Goal: Task Accomplishment & Management: Manage account settings

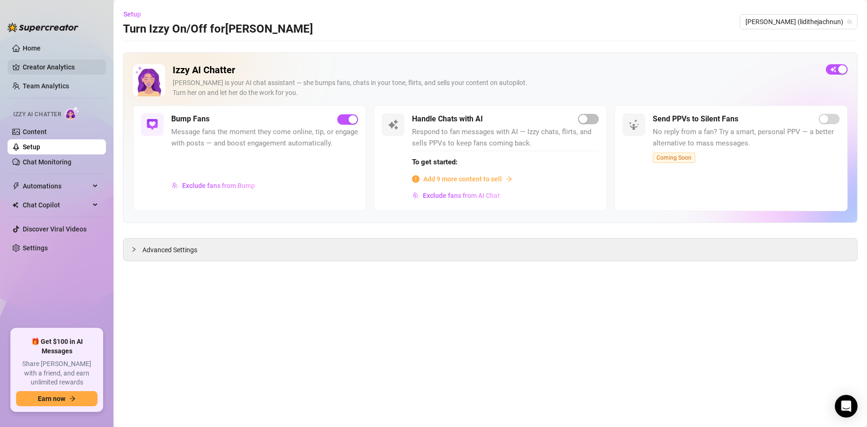
click at [38, 69] on link "Creator Analytics" at bounding box center [61, 67] width 76 height 15
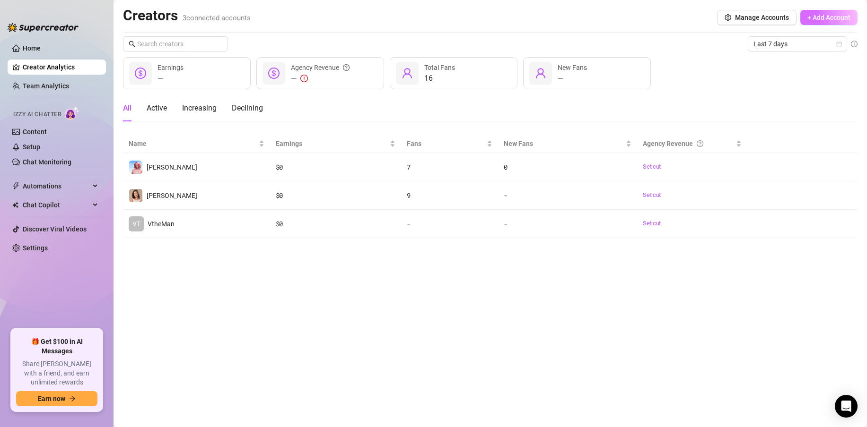
click at [814, 20] on span "+ Add Account" at bounding box center [828, 18] width 43 height 8
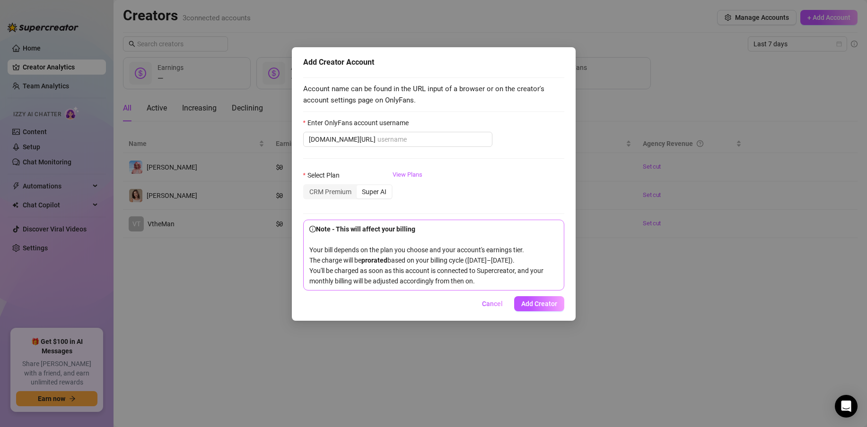
click at [494, 308] on span "Cancel" at bounding box center [492, 304] width 21 height 8
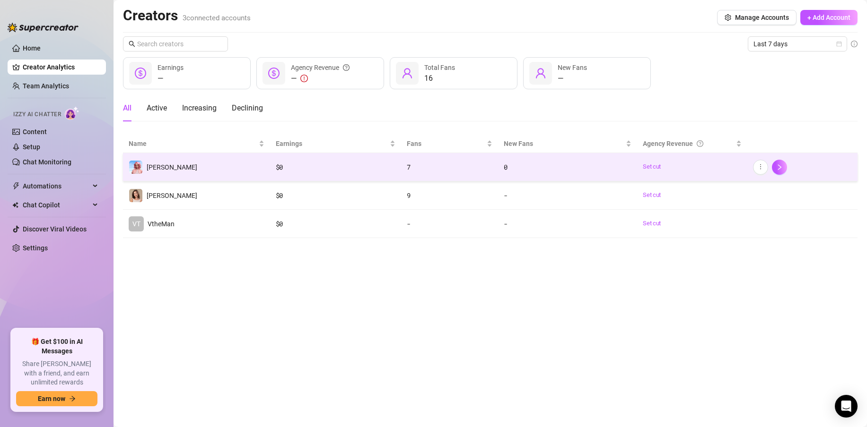
click at [217, 168] on td "[PERSON_NAME]" at bounding box center [196, 167] width 147 height 28
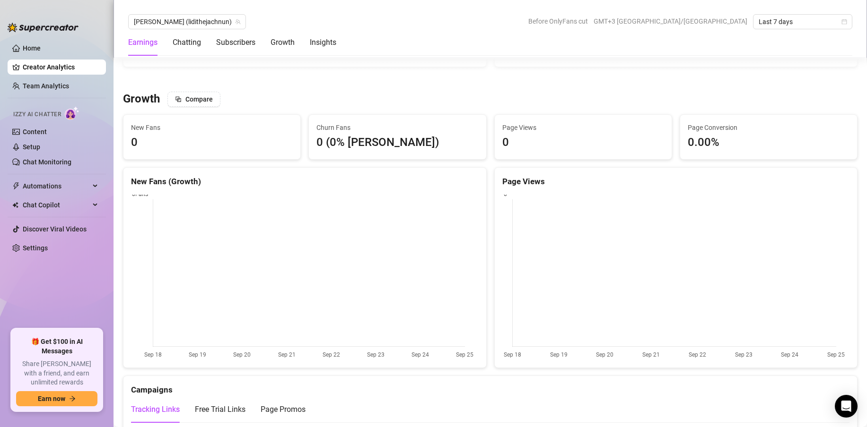
scroll to position [793, 0]
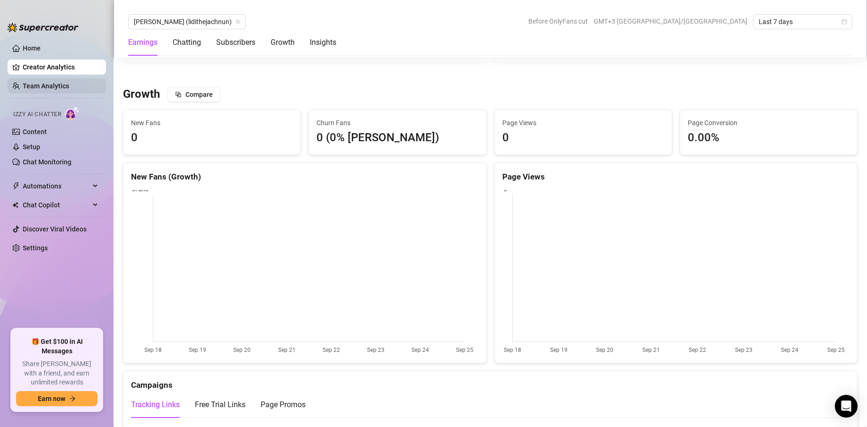
click at [69, 90] on link "Team Analytics" at bounding box center [46, 86] width 46 height 8
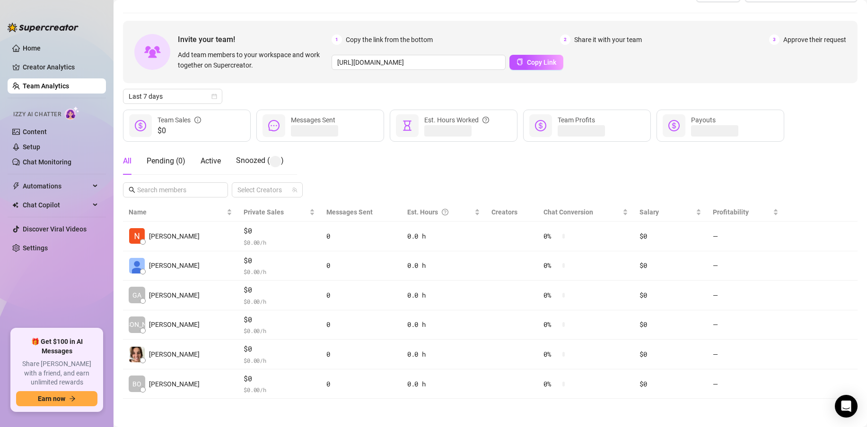
scroll to position [22, 0]
click at [45, 135] on link "Content" at bounding box center [35, 132] width 24 height 8
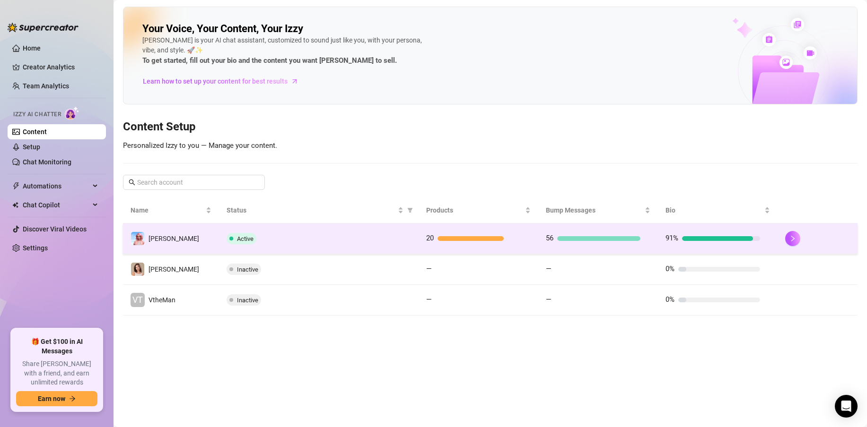
click at [391, 243] on div "Active" at bounding box center [318, 238] width 184 height 11
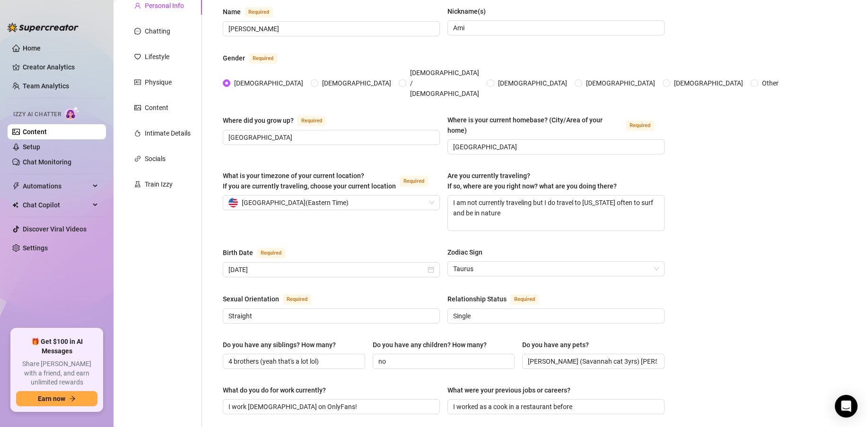
scroll to position [80, 0]
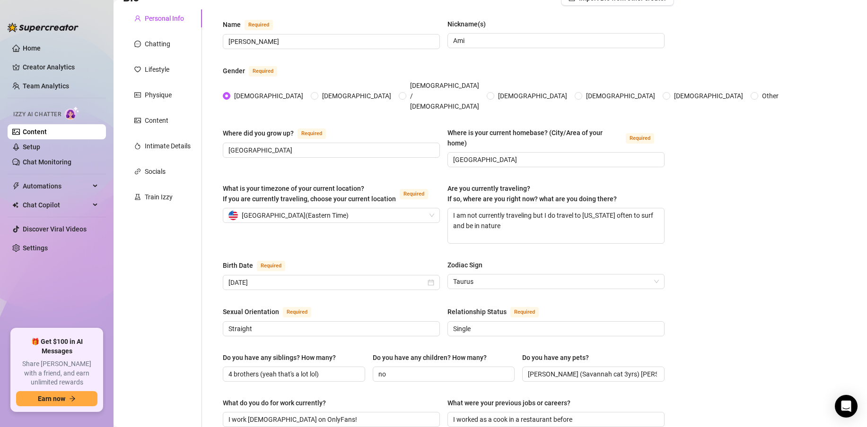
click at [846, 140] on div "Bio Import Bio from other creator Personal Info Chatting Lifestyle Physique Con…" at bounding box center [490, 424] width 734 height 866
click at [152, 43] on div "Chatting" at bounding box center [158, 44] width 26 height 10
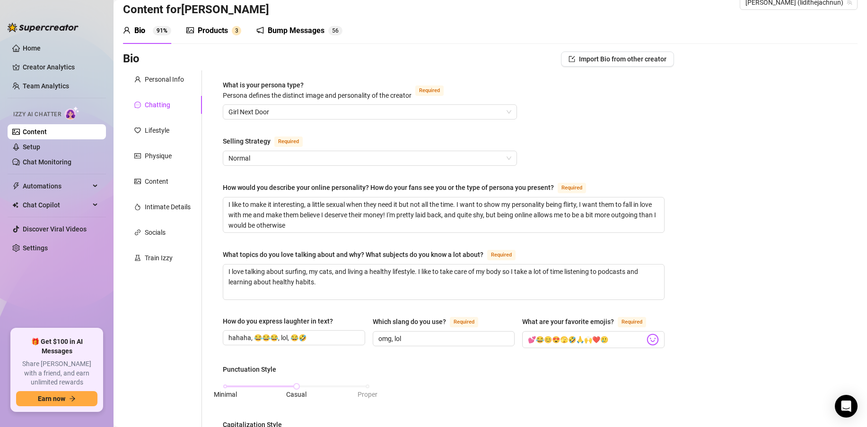
scroll to position [0, 0]
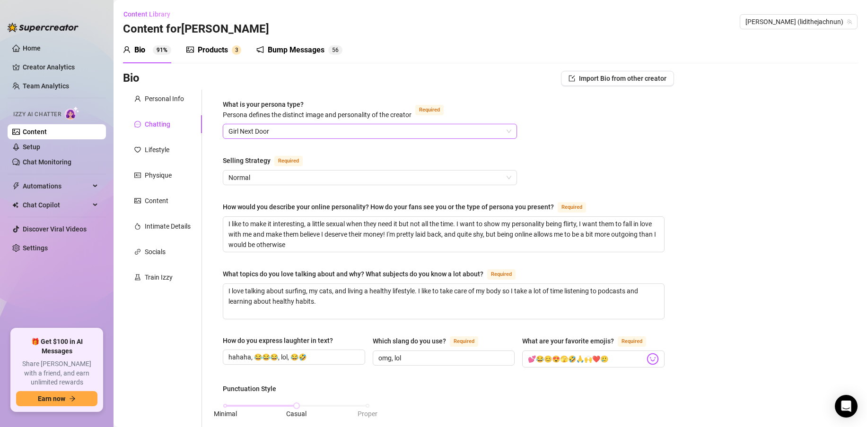
click at [334, 136] on span "Girl Next Door" at bounding box center [369, 131] width 283 height 14
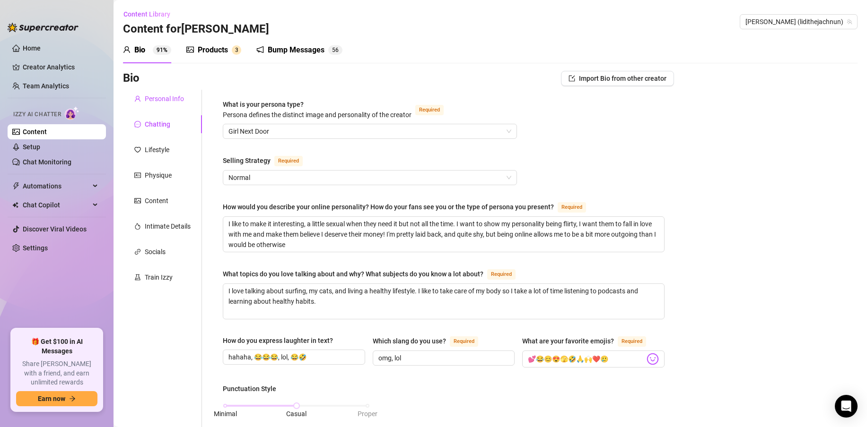
click at [150, 102] on div "Personal Info" at bounding box center [164, 99] width 39 height 10
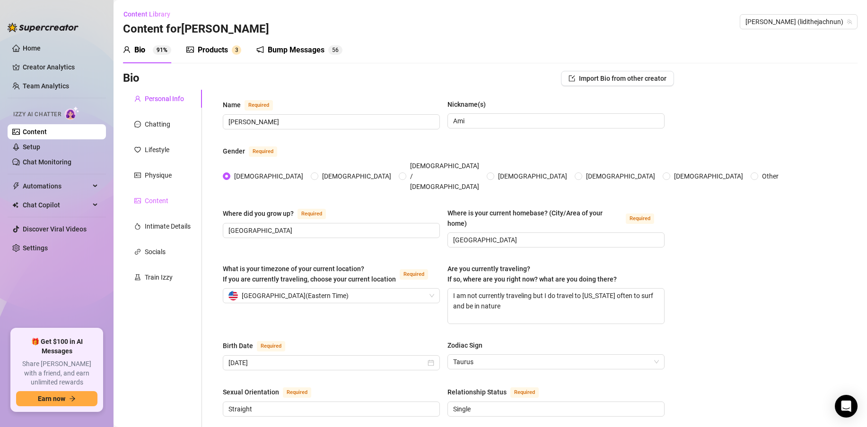
click at [160, 206] on div "Content" at bounding box center [162, 201] width 79 height 18
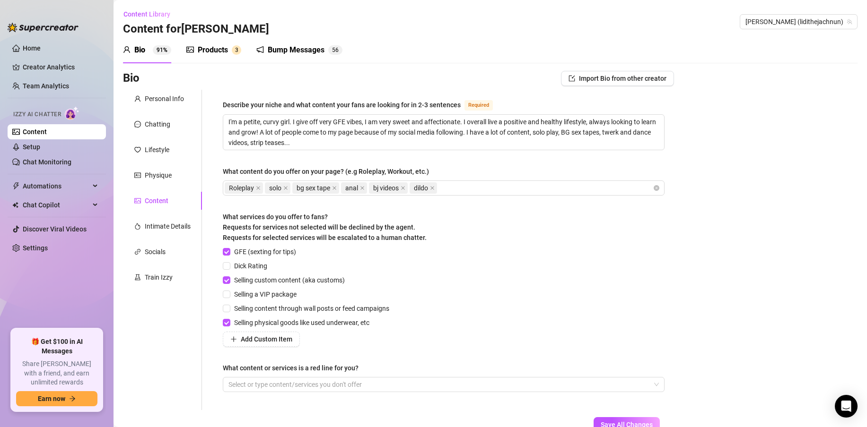
click at [521, 31] on div "Content Library Content for [PERSON_NAME] [PERSON_NAME] (lidithejachnun)" at bounding box center [490, 22] width 734 height 30
click at [466, 40] on div "Bio 91% Products 3 Bump Messages 5 6" at bounding box center [490, 50] width 734 height 26
click at [218, 52] on div "Products" at bounding box center [213, 49] width 30 height 11
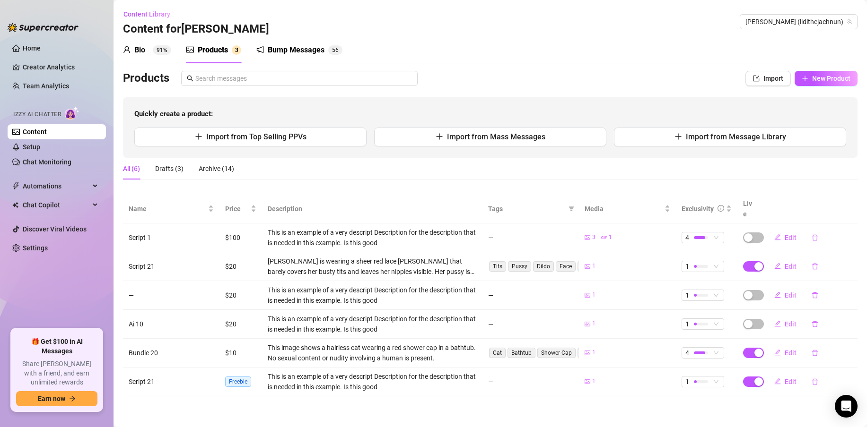
click at [527, 18] on div "Content Library Content for [PERSON_NAME] [PERSON_NAME] (lidithejachnun)" at bounding box center [490, 22] width 734 height 30
click at [139, 51] on div "Bio" at bounding box center [139, 49] width 11 height 11
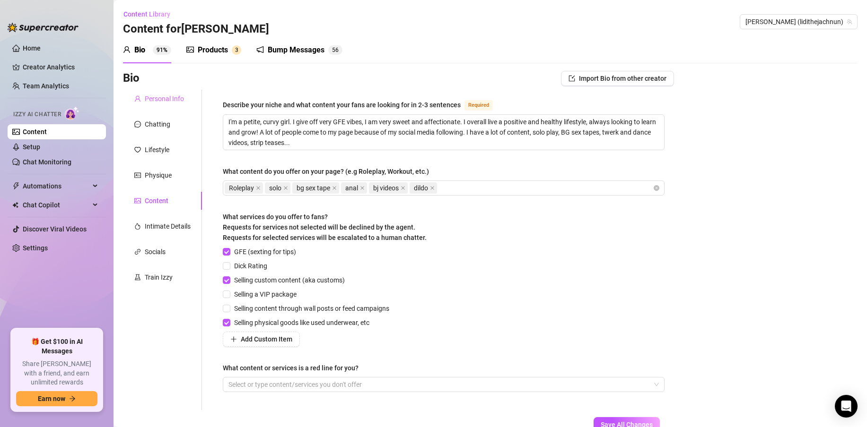
click at [188, 98] on div "Personal Info" at bounding box center [162, 99] width 79 height 18
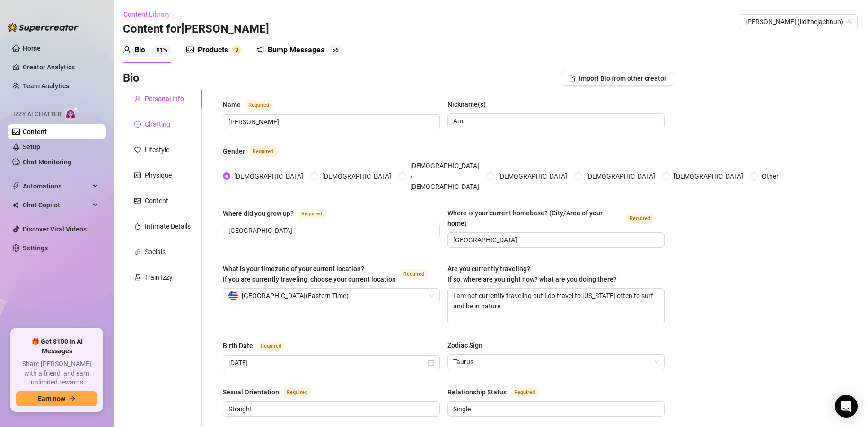
click at [163, 127] on div "Chatting" at bounding box center [158, 124] width 26 height 10
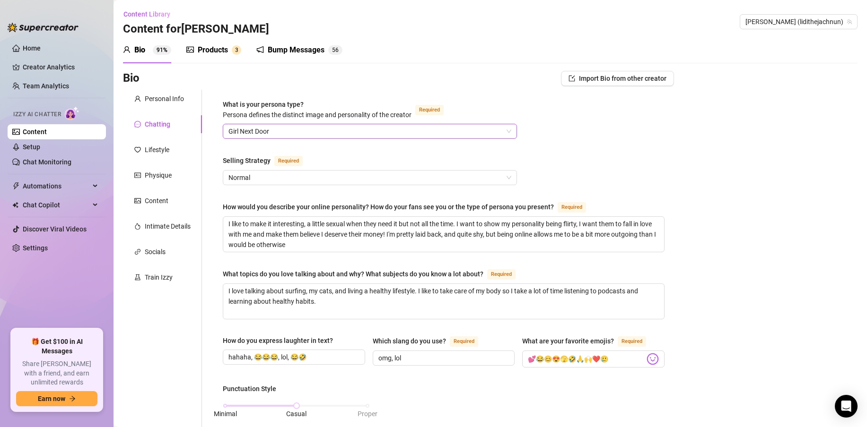
click at [272, 131] on span "Girl Next Door" at bounding box center [369, 131] width 283 height 14
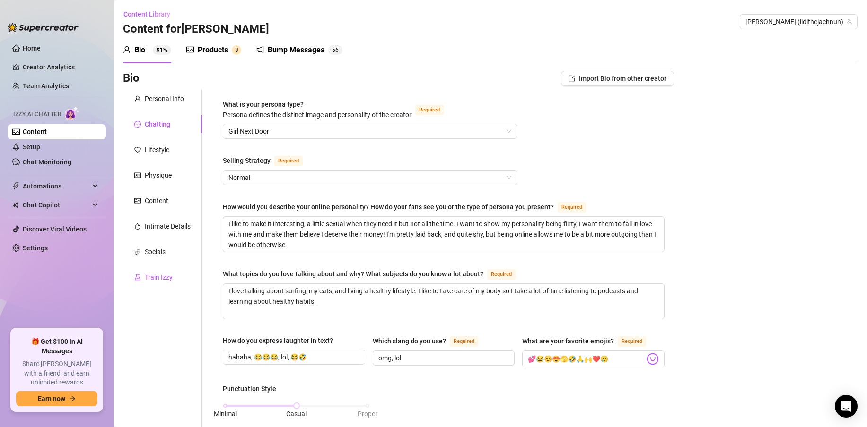
click at [165, 277] on div "Train Izzy" at bounding box center [159, 277] width 28 height 10
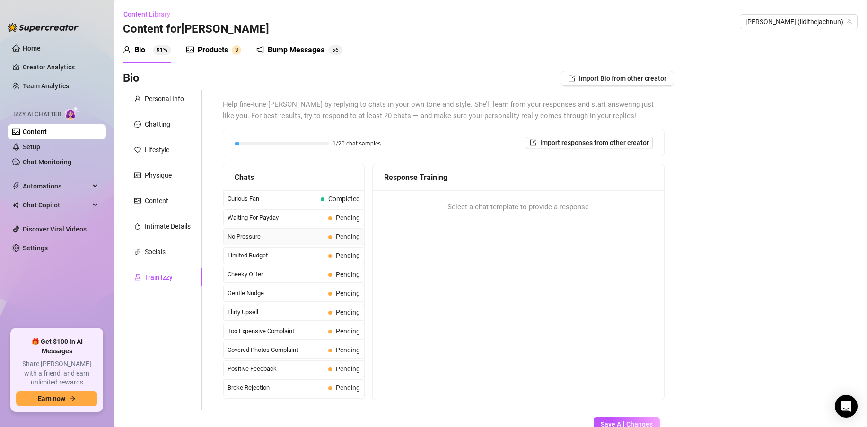
click at [285, 235] on span "No Pressure" at bounding box center [275, 236] width 97 height 9
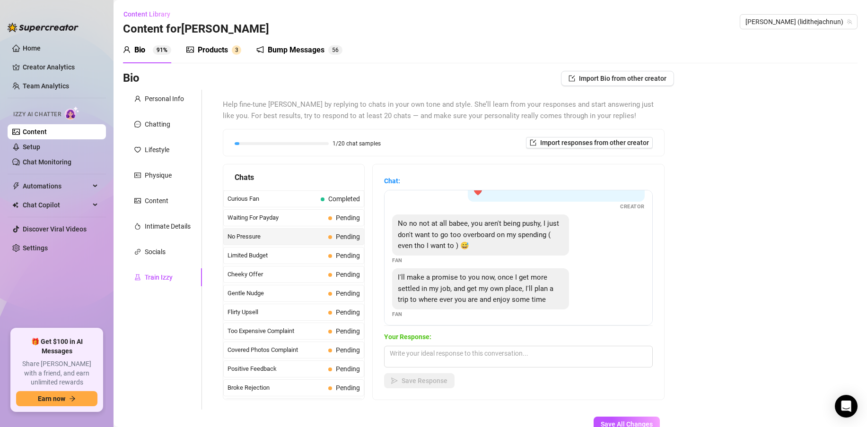
scroll to position [42, 0]
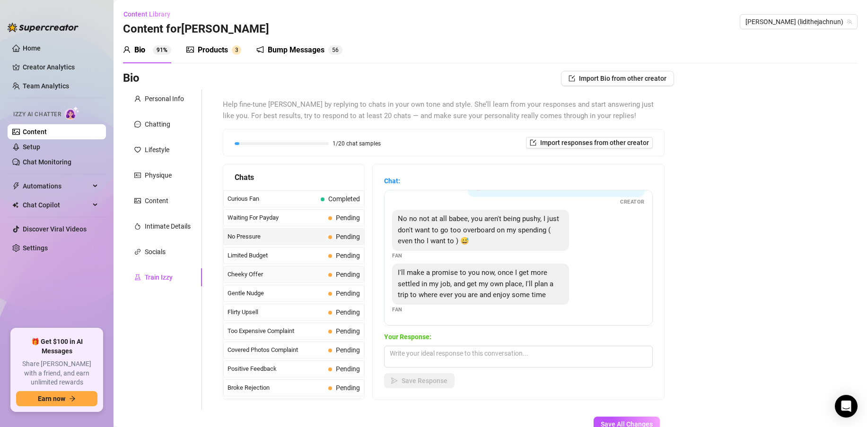
click at [287, 273] on span "Cheeky Offer" at bounding box center [275, 274] width 97 height 9
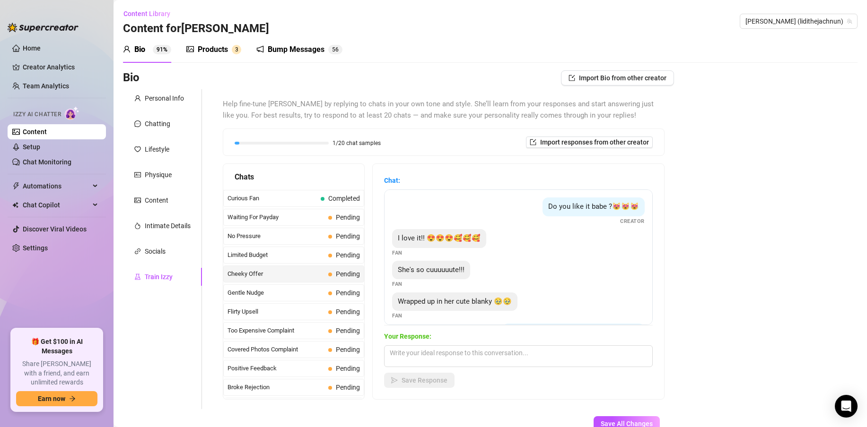
scroll to position [0, 0]
click at [217, 52] on div "Products" at bounding box center [213, 49] width 30 height 11
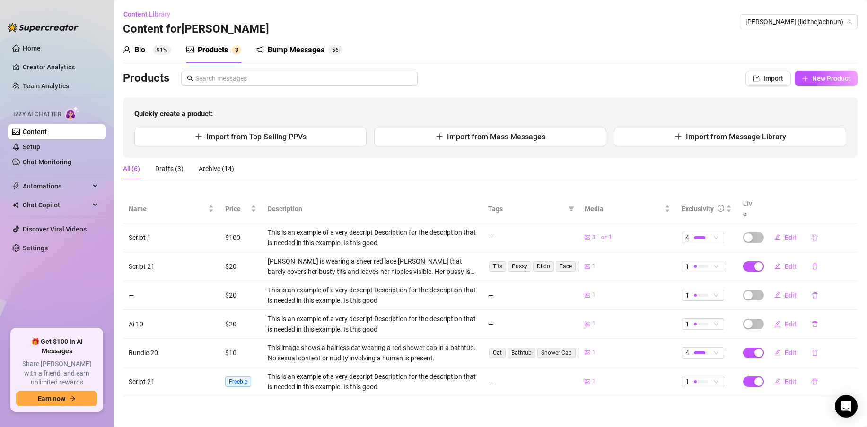
click at [289, 51] on div "Bump Messages" at bounding box center [296, 49] width 57 height 11
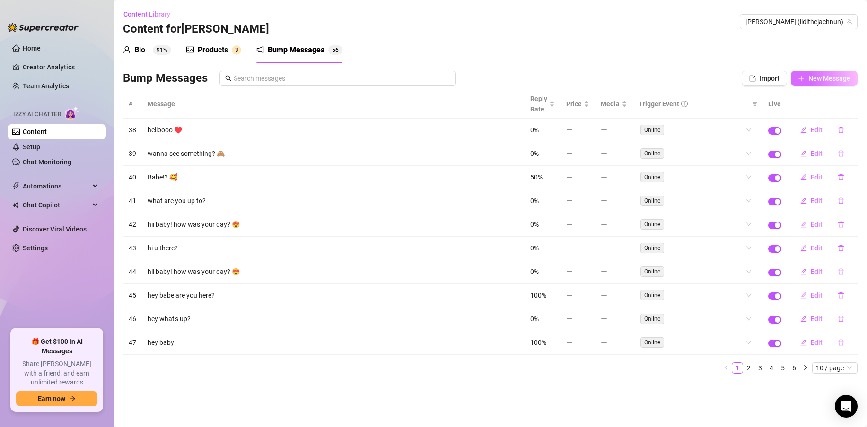
click at [822, 78] on span "New Message" at bounding box center [829, 79] width 42 height 8
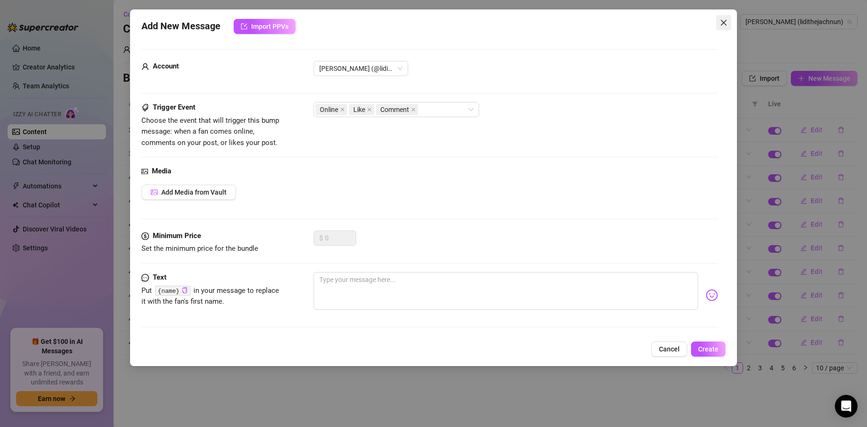
click at [724, 23] on icon "close" at bounding box center [724, 23] width 6 height 6
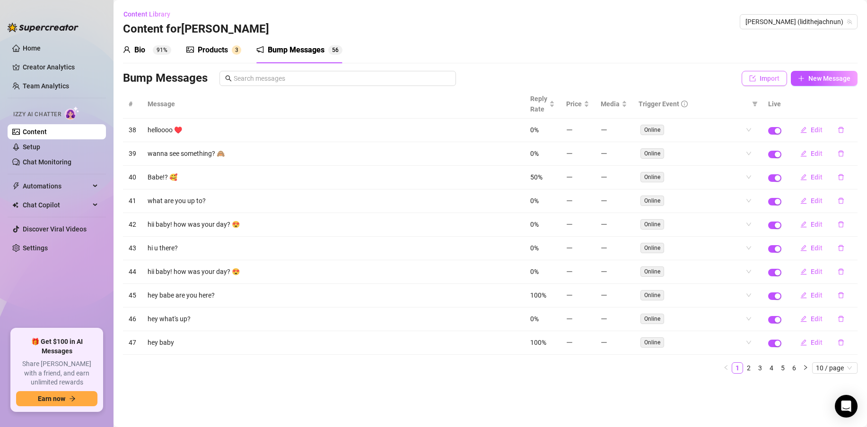
click at [764, 81] on span "Import" at bounding box center [769, 79] width 20 height 8
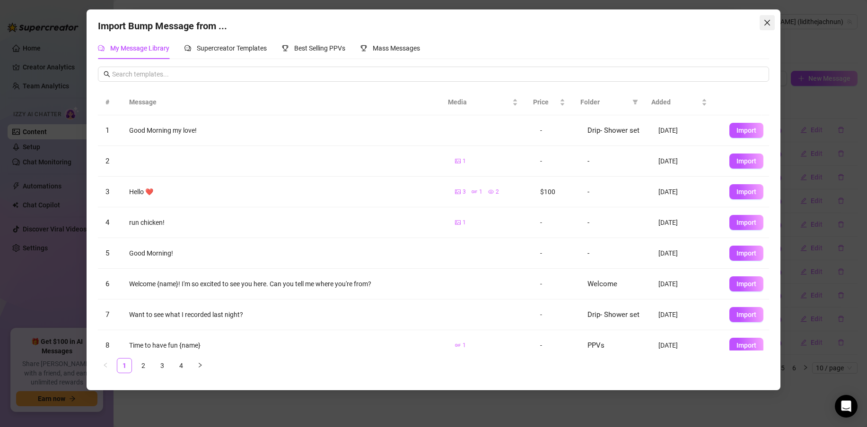
click at [769, 23] on icon "close" at bounding box center [767, 23] width 8 height 8
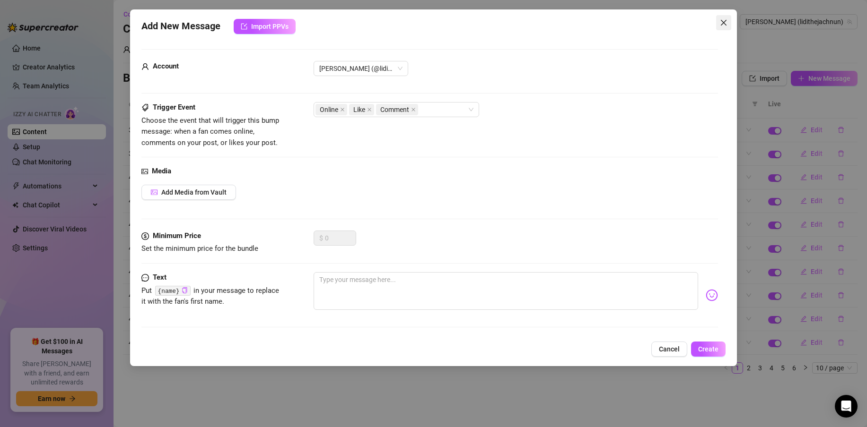
click at [728, 21] on span "Close" at bounding box center [723, 23] width 15 height 8
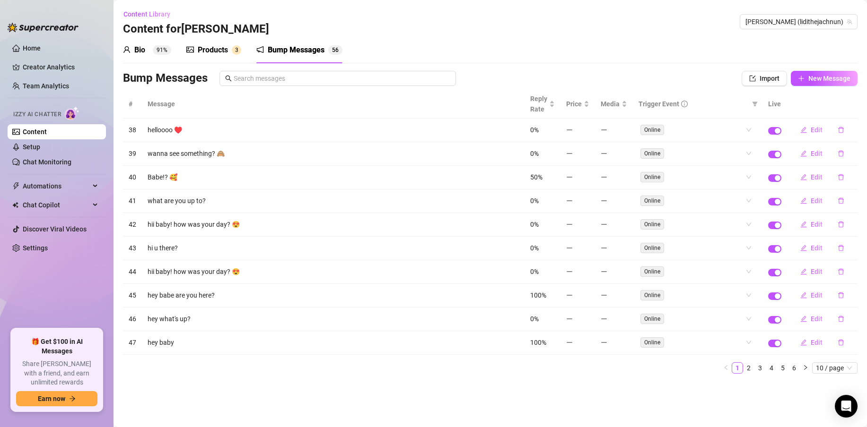
click at [200, 51] on div "Products" at bounding box center [213, 49] width 30 height 11
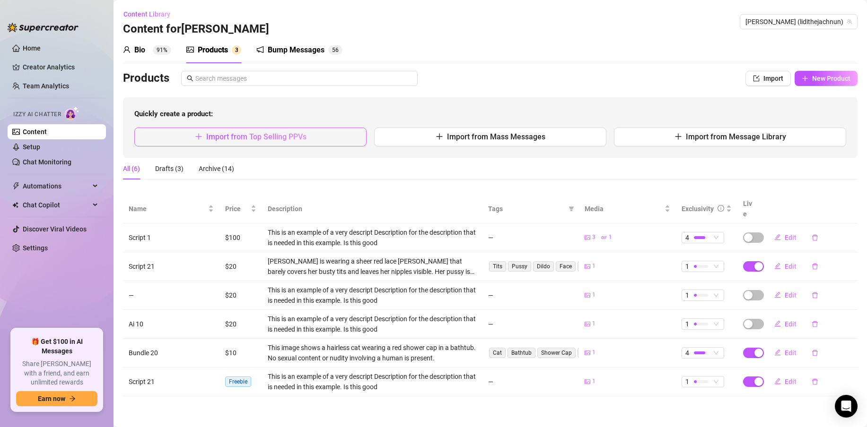
click at [279, 138] on span "Import from Top Selling PPVs" at bounding box center [256, 136] width 100 height 9
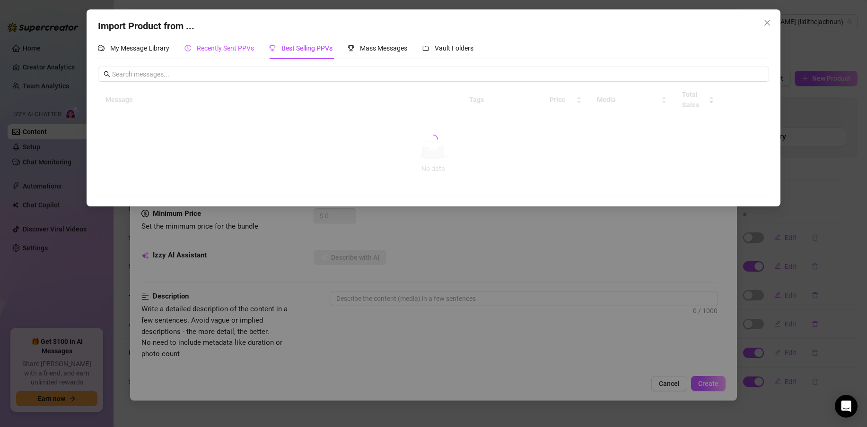
click at [225, 51] on span "Recently Sent PPVs" at bounding box center [225, 48] width 57 height 8
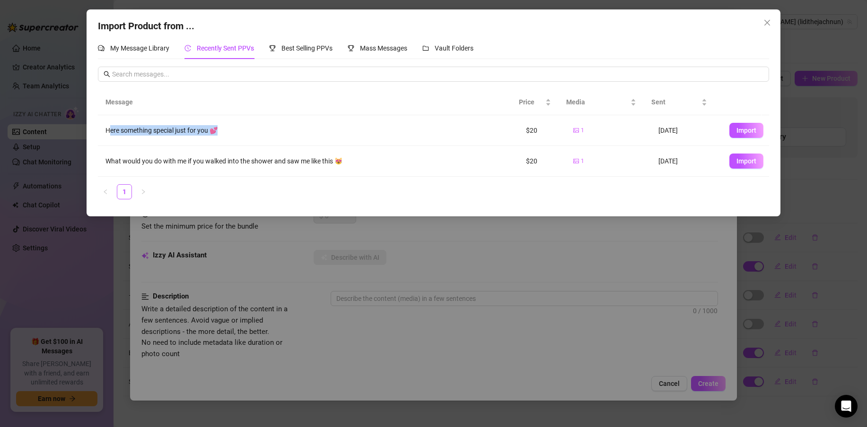
drag, startPoint x: 110, startPoint y: 129, endPoint x: 243, endPoint y: 127, distance: 132.9
click at [243, 127] on div "Here something special just for you 💕" at bounding box center [307, 130] width 405 height 10
click at [738, 129] on span "Import" at bounding box center [746, 131] width 20 height 8
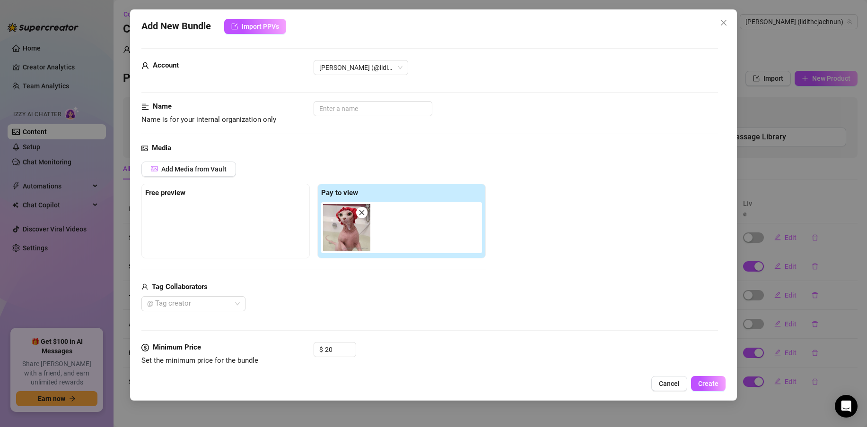
scroll to position [4, 0]
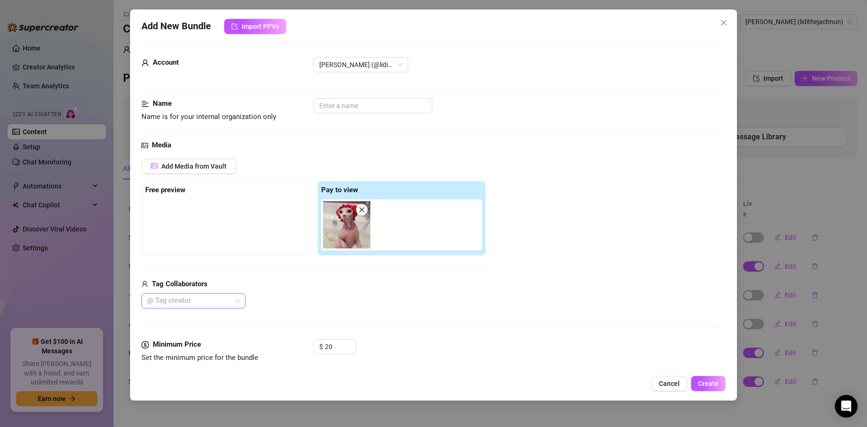
click at [233, 304] on div at bounding box center [188, 301] width 90 height 13
click at [207, 322] on div "Best Creator" at bounding box center [193, 320] width 89 height 10
click at [279, 283] on div "Tag Collaborators" at bounding box center [313, 284] width 344 height 11
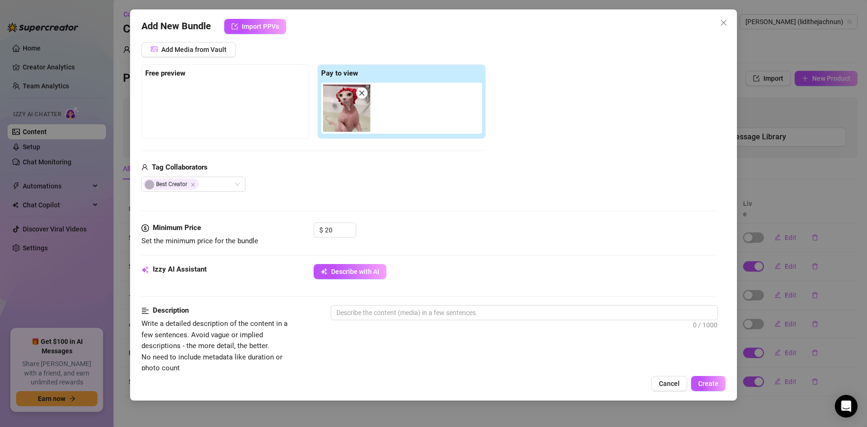
scroll to position [152, 0]
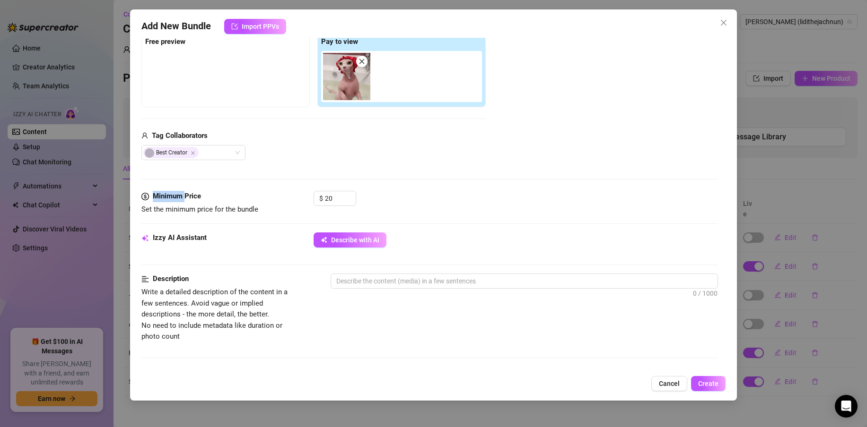
drag, startPoint x: 184, startPoint y: 198, endPoint x: 149, endPoint y: 198, distance: 35.0
click at [149, 198] on div "Minimum Price" at bounding box center [212, 196] width 142 height 11
click at [232, 210] on span "Set the minimum price for the bundle" at bounding box center [199, 209] width 117 height 9
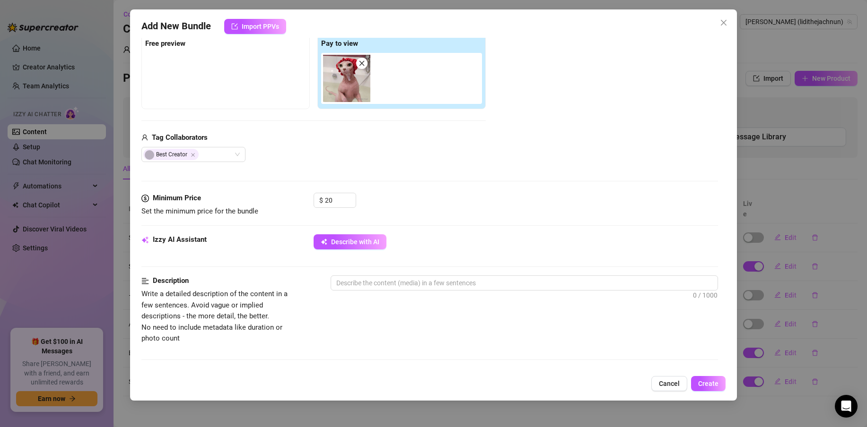
scroll to position [139, 0]
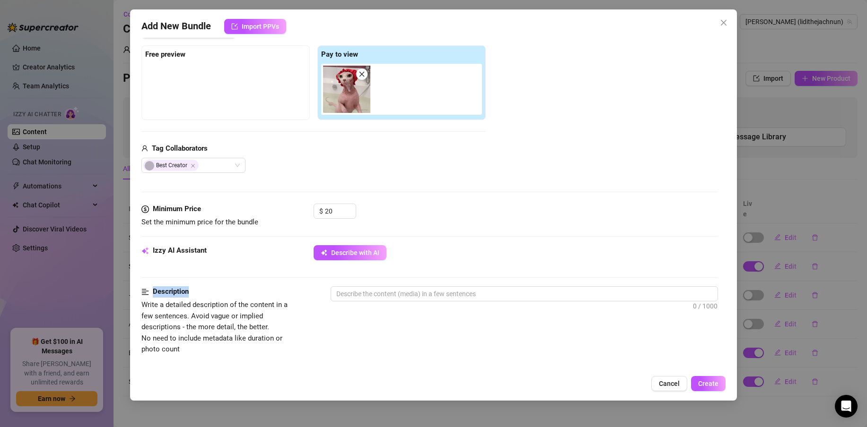
drag, startPoint x: 193, startPoint y: 291, endPoint x: 155, endPoint y: 291, distance: 38.8
click at [155, 291] on div "Description" at bounding box center [220, 292] width 159 height 11
click at [243, 250] on div "Izzy AI Assistant" at bounding box center [212, 250] width 142 height 11
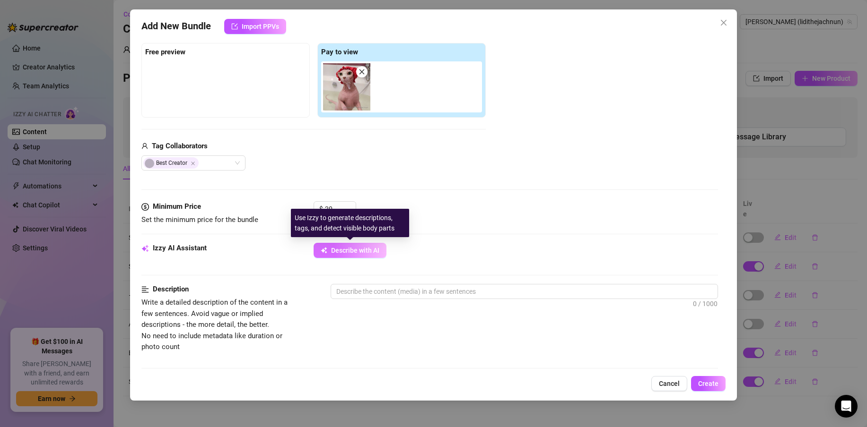
click at [357, 253] on span "Describe with AI" at bounding box center [355, 251] width 48 height 8
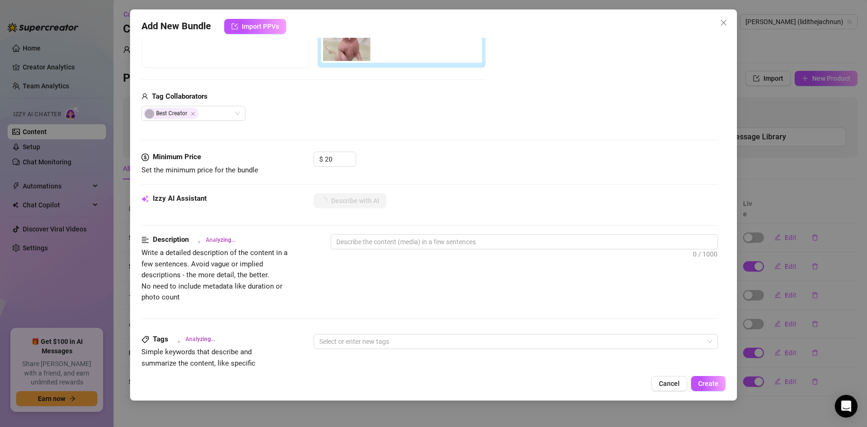
type textarea "This"
type textarea "This image"
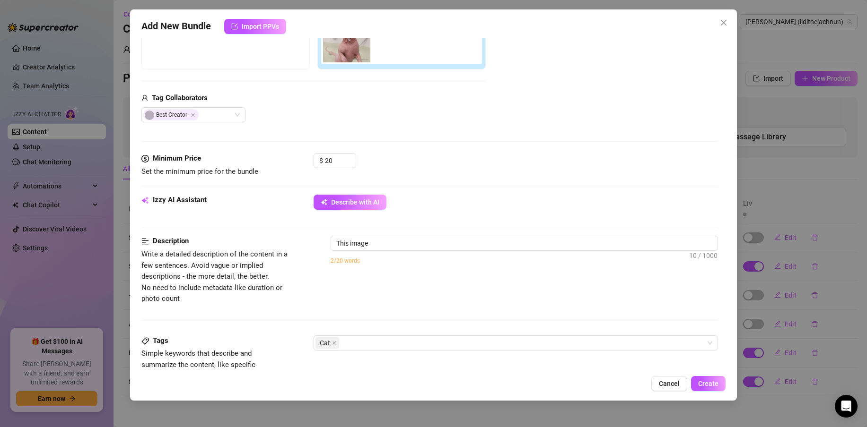
type textarea "This image shows"
type textarea "This image shows a"
type textarea "This image shows a hairless"
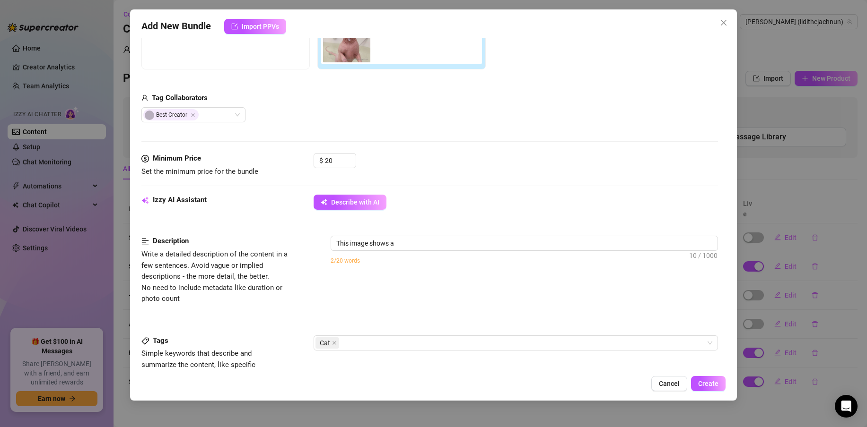
type textarea "This image shows a hairless"
type textarea "This image shows a hairless cat"
type textarea "This image shows a hairless cat wearing"
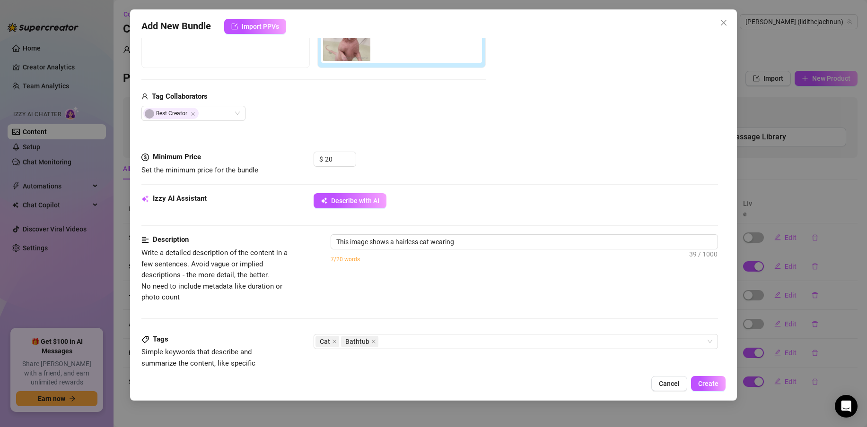
scroll to position [202, 0]
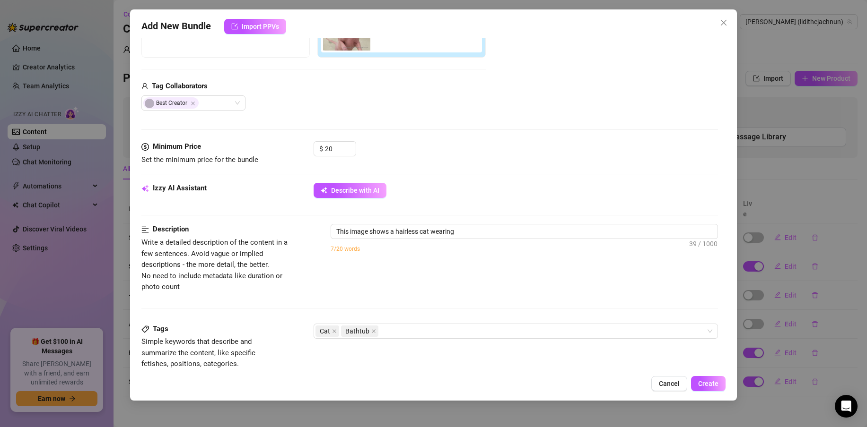
type textarea "This image shows a hairless cat wearing a"
type textarea "This image shows a hairless cat wearing a red"
type textarea "This image shows a hairless cat wearing a red shower"
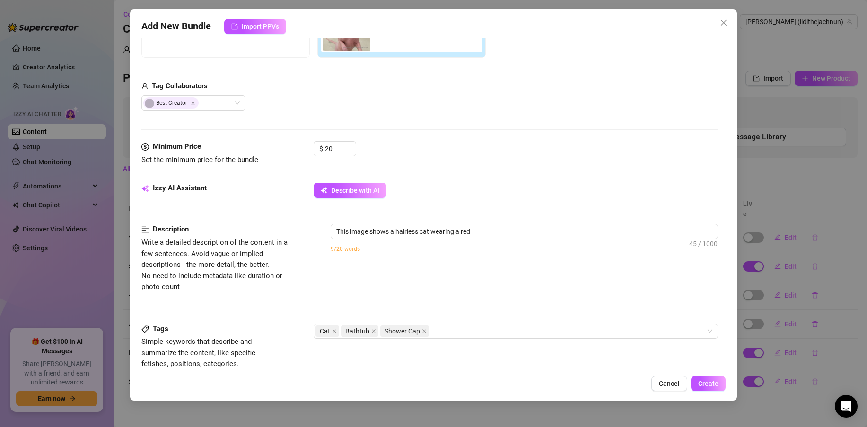
type textarea "This image shows a hairless cat wearing a red shower"
type textarea "This image shows a hairless cat wearing a red shower cap,"
type textarea "This image shows a hairless cat wearing a red shower cap, standing"
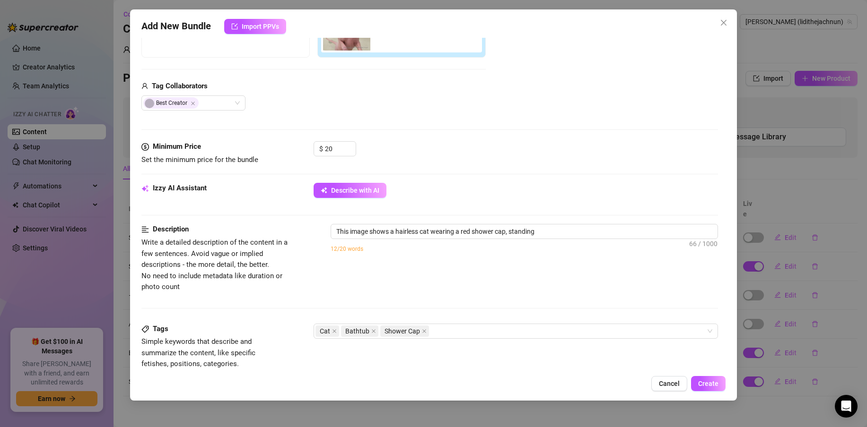
type textarea "This image shows a hairless cat wearing a red shower cap, standing in"
type textarea "This image shows a hairless cat wearing a red shower cap, standing in a"
type textarea "This image shows a hairless cat wearing a red shower cap, standing in a bathtub."
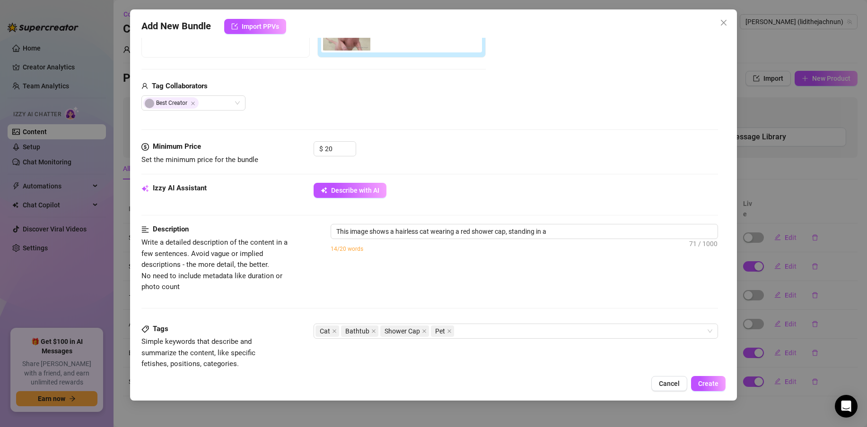
type textarea "This image shows a hairless cat wearing a red shower cap, standing in a bathtub."
type textarea "This image shows a hairless cat wearing a red shower cap, standing in a bathtub…"
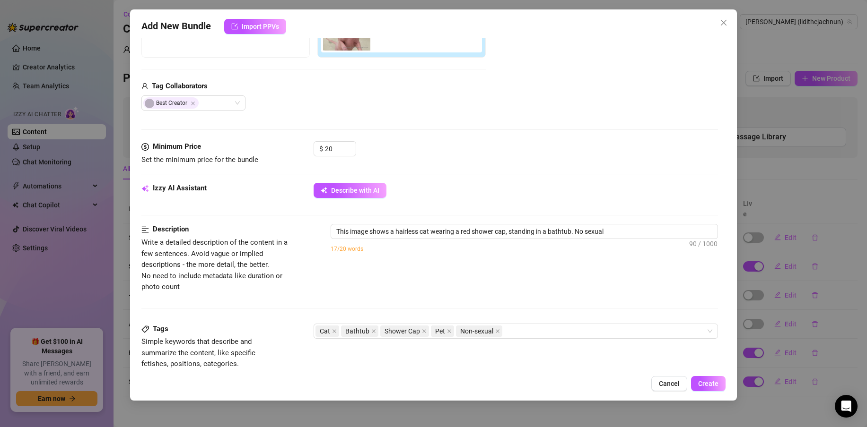
type textarea "This image shows a hairless cat wearing a red shower cap, standing in a bathtub…"
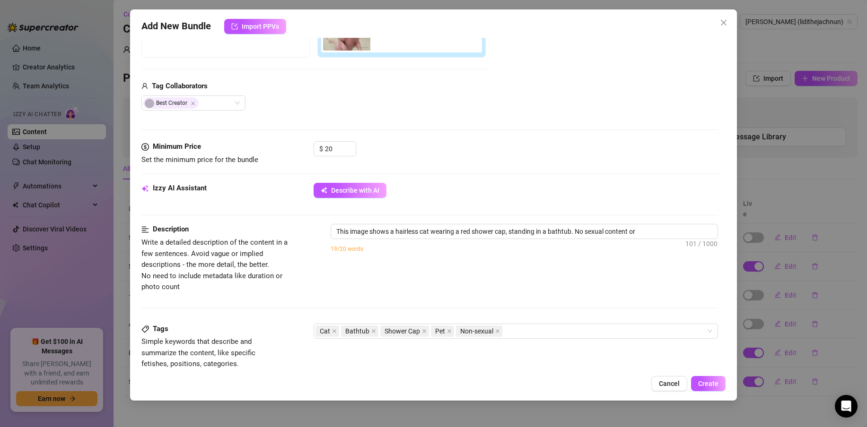
type textarea "This image shows a hairless cat wearing a red shower cap, standing in a bathtub…"
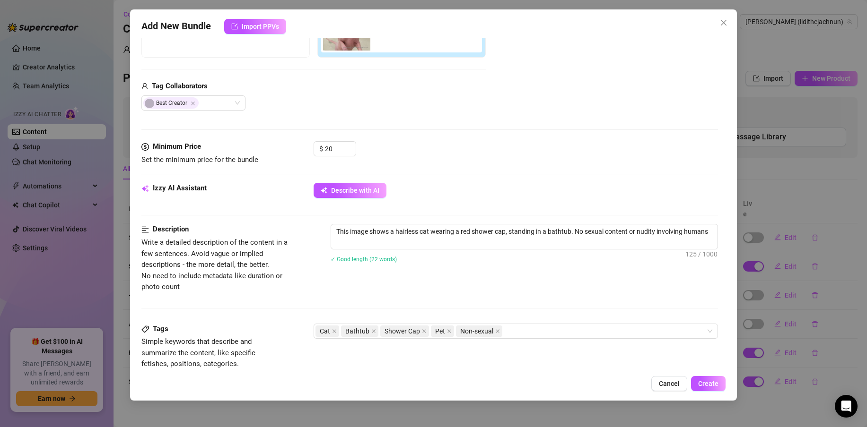
type textarea "This image shows a hairless cat wearing a red shower cap, standing in a bathtub…"
drag, startPoint x: 152, startPoint y: 230, endPoint x: 190, endPoint y: 232, distance: 37.9
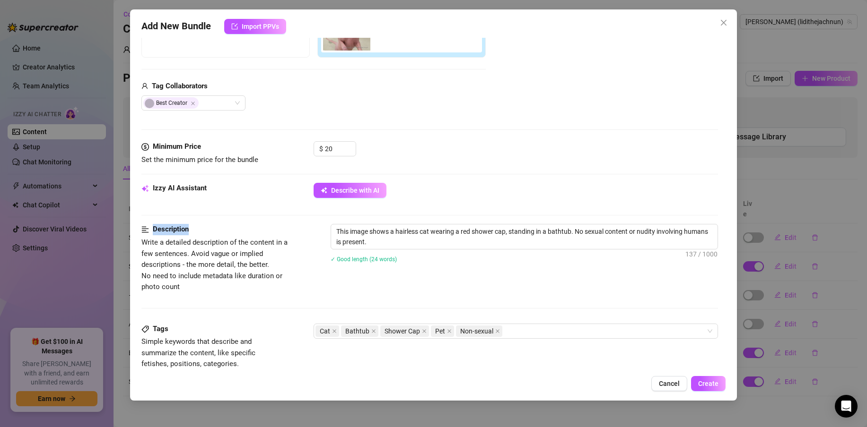
click at [190, 232] on div "Description" at bounding box center [220, 229] width 159 height 11
click at [231, 230] on div "Description" at bounding box center [220, 229] width 159 height 11
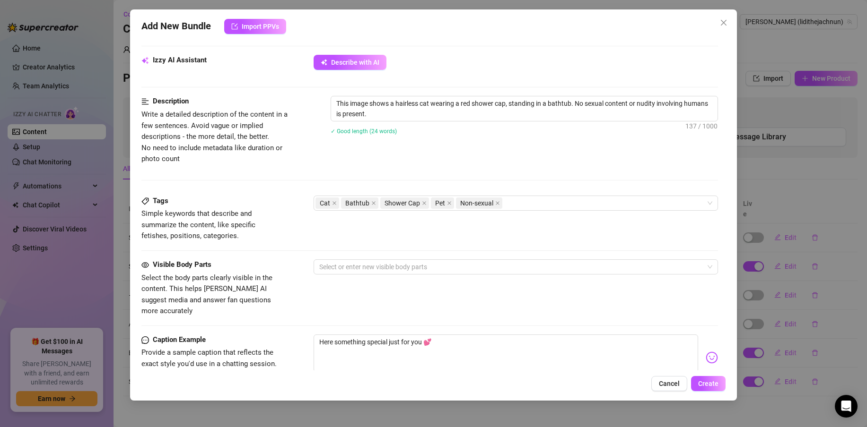
scroll to position [335, 0]
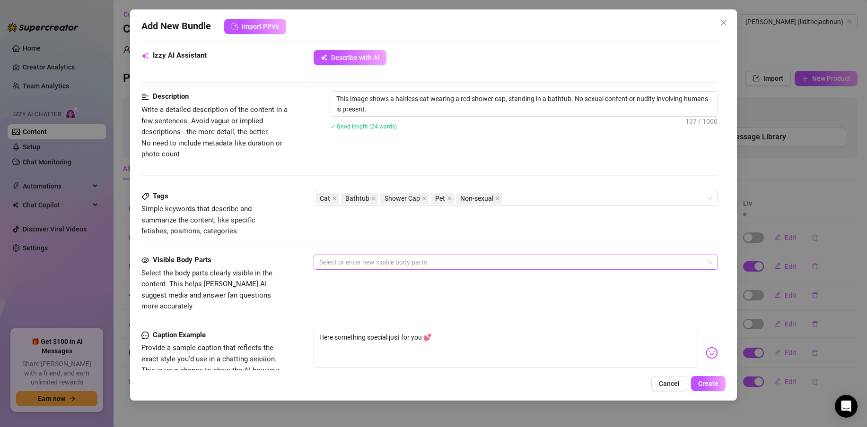
click at [385, 257] on div at bounding box center [510, 262] width 391 height 13
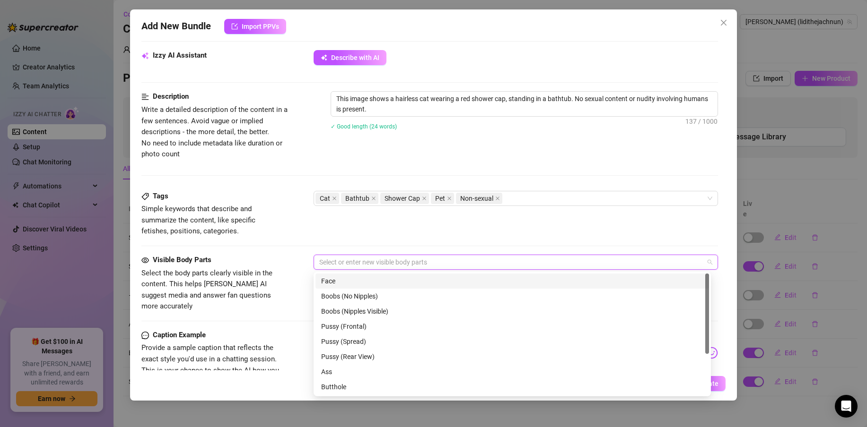
click at [386, 230] on div "Tags Simple keywords that describe and summarize the content, like specific fet…" at bounding box center [429, 214] width 576 height 46
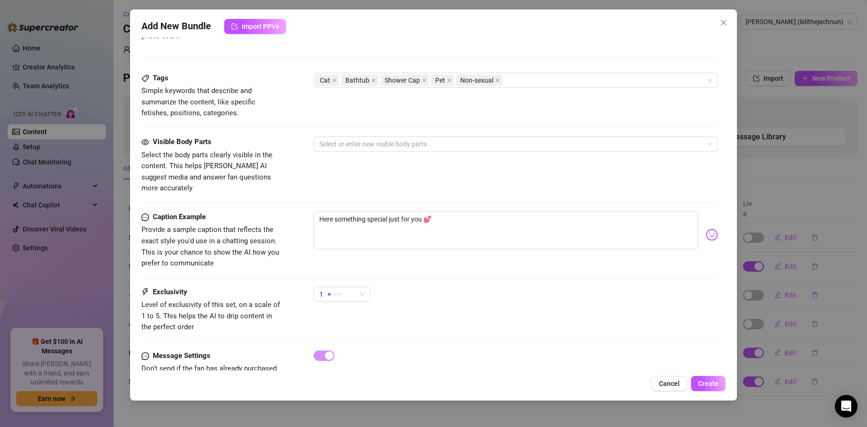
scroll to position [475, 0]
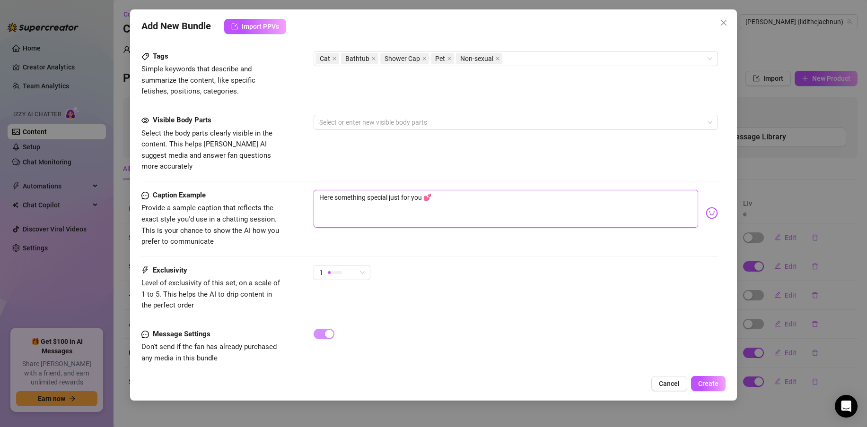
drag, startPoint x: 440, startPoint y: 187, endPoint x: 313, endPoint y: 184, distance: 127.2
click at [313, 190] on div "Caption Example Provide a sample caption that reflects the exact style you'd us…" at bounding box center [429, 219] width 576 height 58
click at [466, 204] on textarea "Here something special just for you 💕" at bounding box center [505, 209] width 384 height 38
drag, startPoint x: 171, startPoint y: 257, endPoint x: 243, endPoint y: 251, distance: 71.6
click at [180, 265] on span "Exclusivity" at bounding box center [170, 270] width 35 height 11
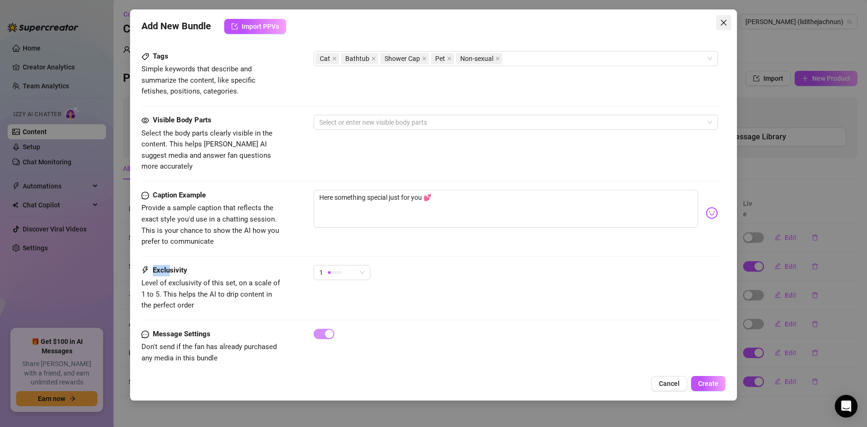
click at [726, 24] on icon "close" at bounding box center [724, 23] width 8 height 8
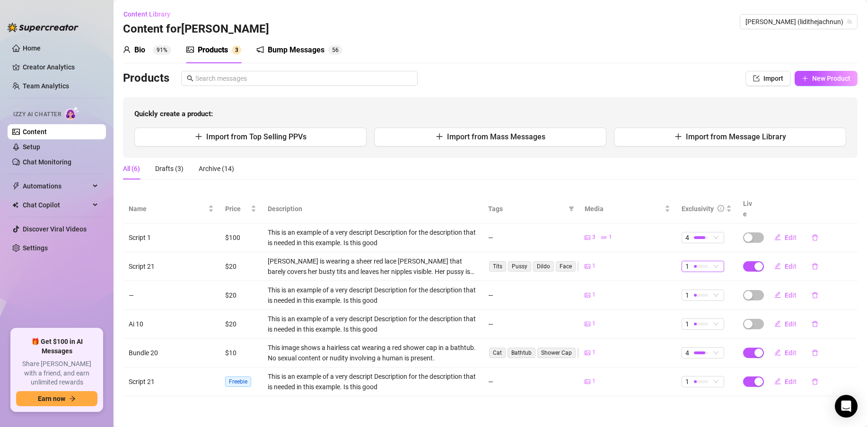
click at [713, 261] on span "1" at bounding box center [702, 266] width 35 height 10
click at [40, 144] on link "Setup" at bounding box center [31, 147] width 17 height 8
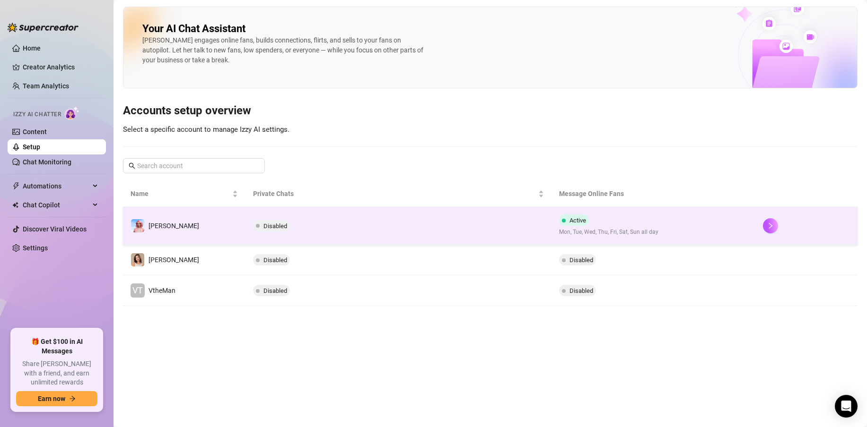
click at [502, 228] on td "Disabled" at bounding box center [398, 226] width 306 height 38
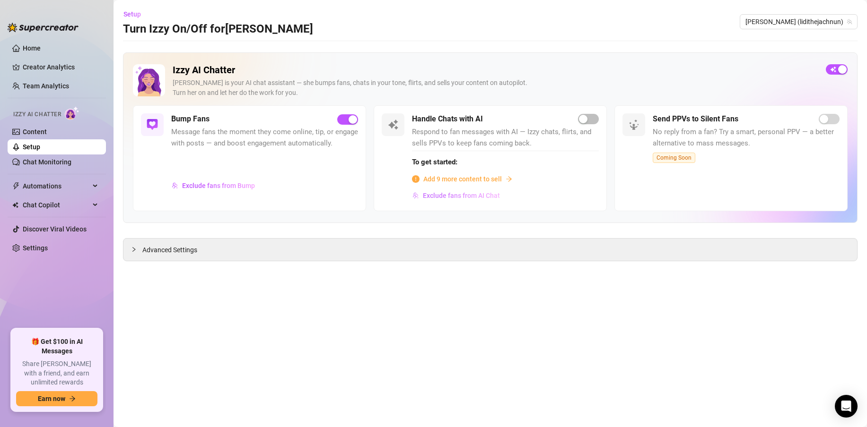
click at [481, 195] on span "Exclude fans from AI Chat" at bounding box center [461, 196] width 77 height 8
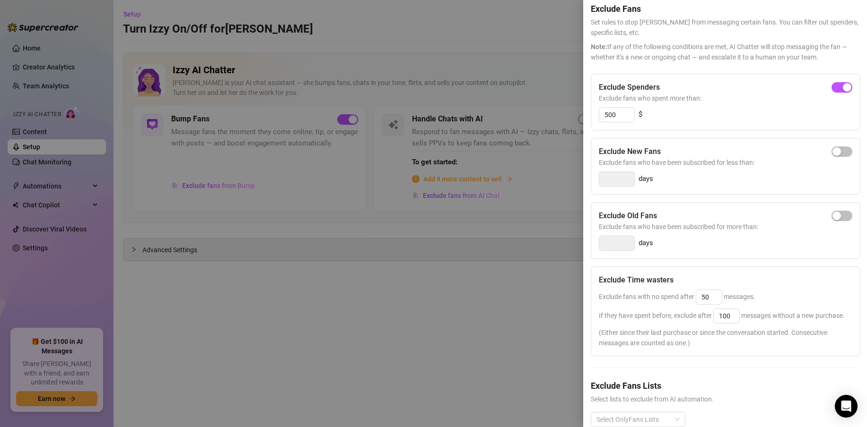
scroll to position [71, 0]
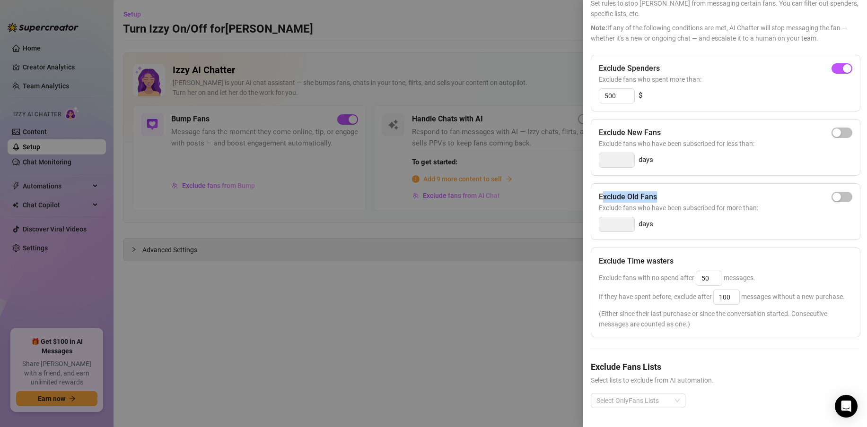
drag, startPoint x: 604, startPoint y: 182, endPoint x: 665, endPoint y: 184, distance: 61.5
click at [665, 191] on div "Exclude Old Fans" at bounding box center [725, 196] width 253 height 11
drag, startPoint x: 666, startPoint y: 54, endPoint x: 598, endPoint y: 54, distance: 67.6
click at [599, 63] on div "Exclude Spenders" at bounding box center [725, 68] width 253 height 11
drag, startPoint x: 620, startPoint y: 87, endPoint x: 592, endPoint y: 89, distance: 28.5
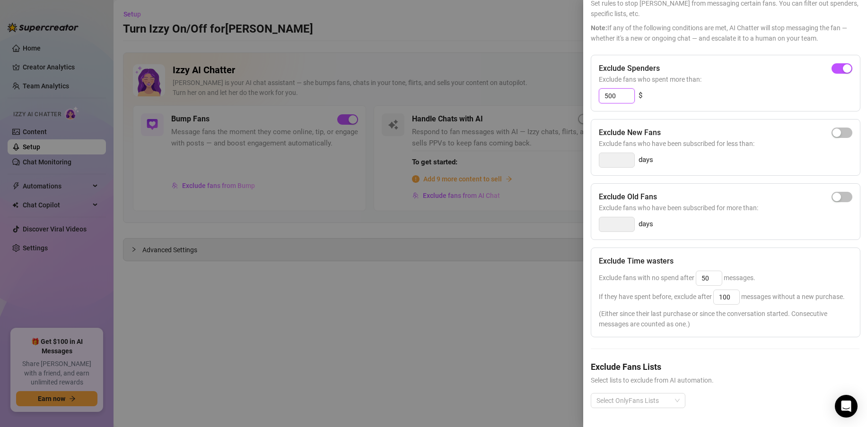
click at [592, 89] on div "Exclude Spenders Exclude fans who spent more than: 500 $" at bounding box center [726, 83] width 270 height 57
drag, startPoint x: 621, startPoint y: 85, endPoint x: 598, endPoint y: 80, distance: 23.3
click at [599, 88] on div "500" at bounding box center [617, 95] width 36 height 15
type input "100"
click at [760, 74] on span "Exclude fans who spent more than:" at bounding box center [725, 79] width 253 height 10
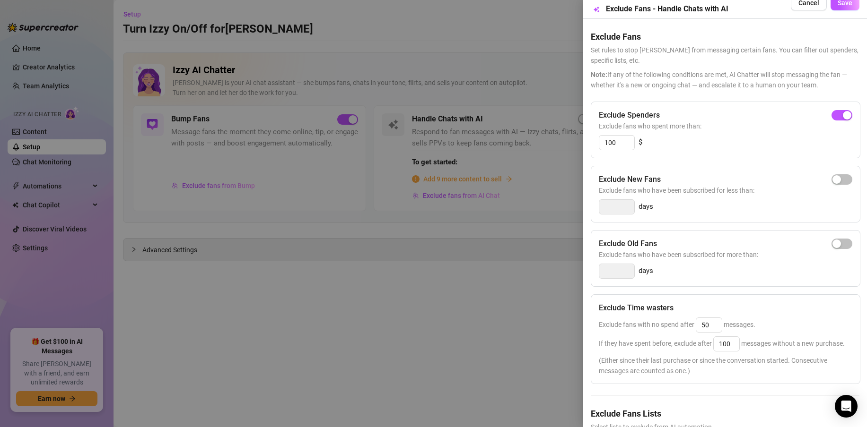
scroll to position [0, 0]
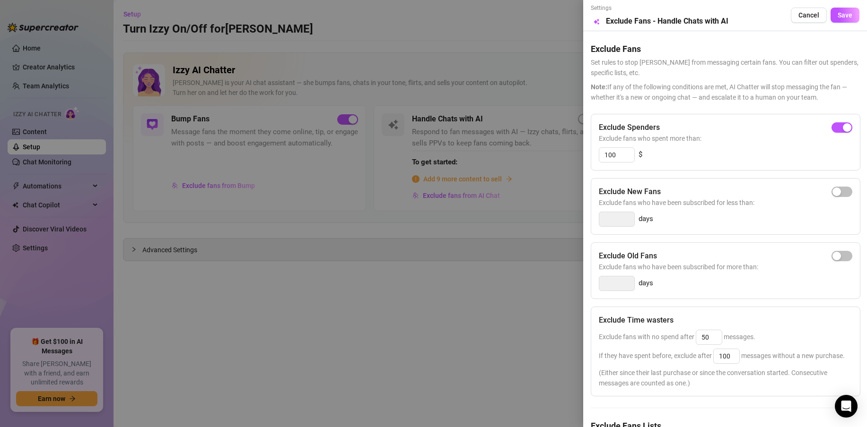
click at [523, 38] on div at bounding box center [433, 213] width 867 height 427
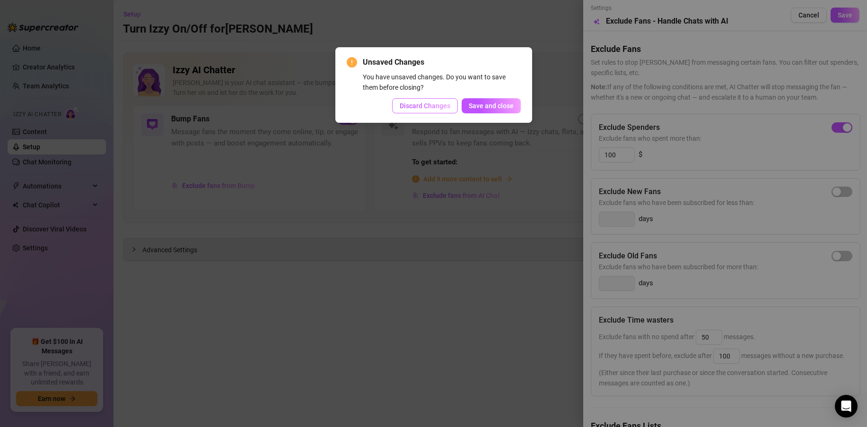
click at [441, 107] on span "Discard Changes" at bounding box center [425, 106] width 51 height 8
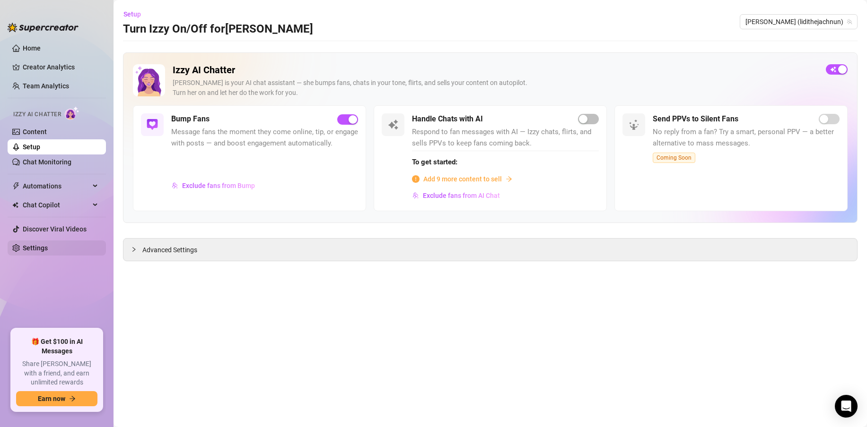
click at [48, 251] on link "Settings" at bounding box center [35, 248] width 25 height 8
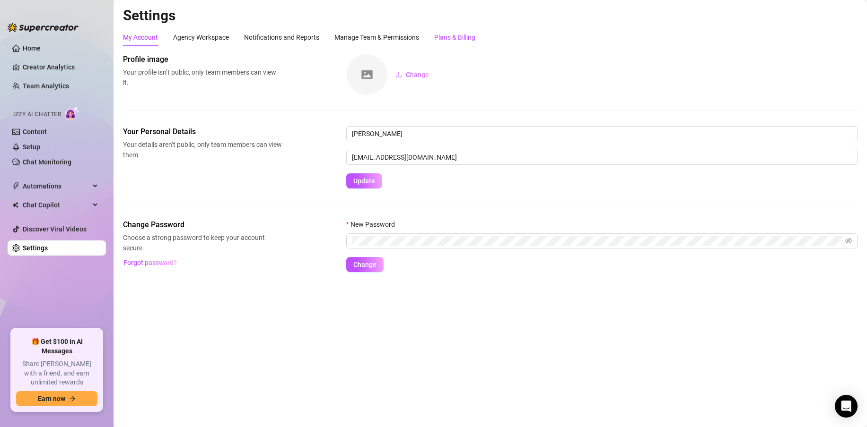
click at [449, 41] on div "Plans & Billing" at bounding box center [454, 37] width 41 height 10
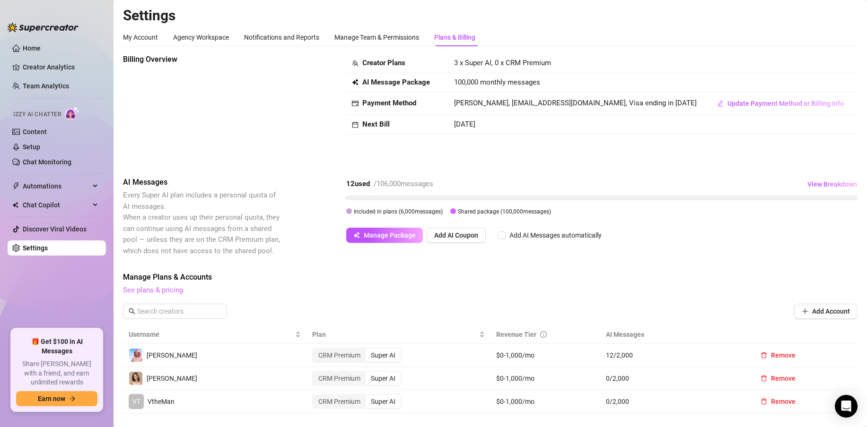
click at [162, 287] on link "See plans & pricing" at bounding box center [153, 290] width 60 height 9
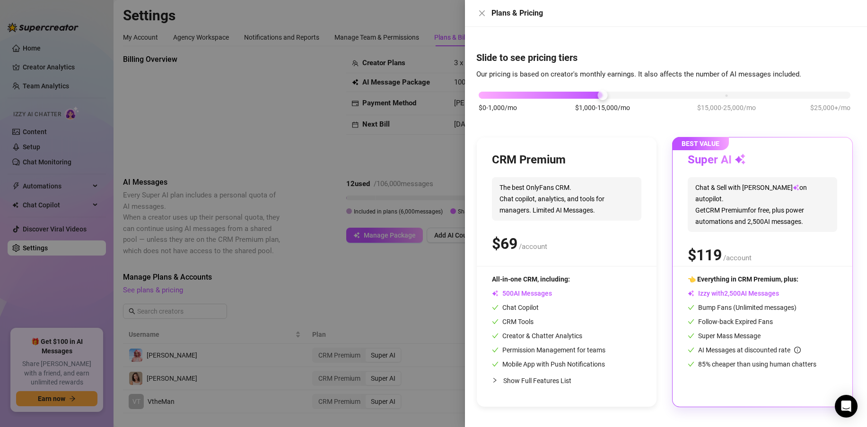
click at [490, 94] on div "$0-1,000/mo $1,000-15,000/mo $15,000-25,000/mo $25,000+/mo" at bounding box center [665, 93] width 372 height 6
click at [603, 94] on div "$0-1,000/mo $1,000-15,000/mo $15,000-25,000/mo $25,000+/mo" at bounding box center [665, 93] width 372 height 6
click at [724, 95] on div "$0-1,000/mo $1,000-15,000/mo $15,000-25,000/mo $25,000+/mo" at bounding box center [665, 93] width 372 height 6
click at [602, 95] on div "$0-1,000/mo $1,000-15,000/mo $15,000-25,000/mo $25,000+/mo" at bounding box center [665, 93] width 372 height 6
drag, startPoint x: 789, startPoint y: 294, endPoint x: 686, endPoint y: 298, distance: 103.2
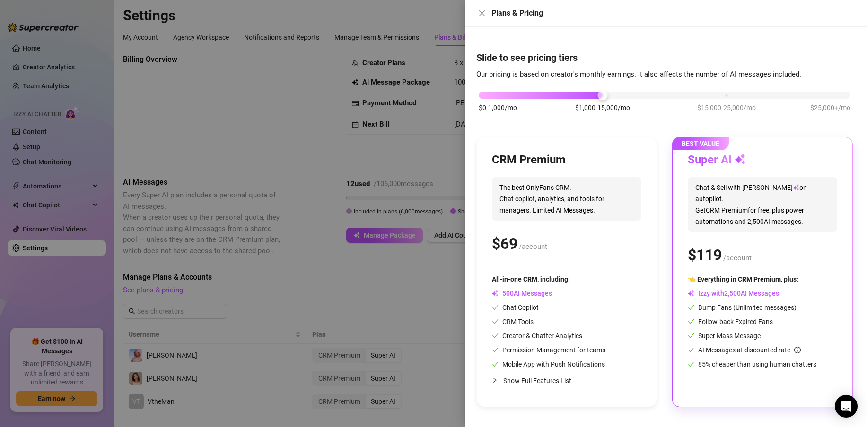
click at [686, 298] on div "BEST VALUE Super AI Chat & Sell with Izzy on autopilot. Get CRM Premium for fre…" at bounding box center [762, 273] width 180 height 270
click at [727, 96] on div "$0-1,000/mo $1,000-15,000/mo $15,000-25,000/mo $25,000+/mo" at bounding box center [665, 93] width 372 height 6
click at [481, 15] on icon "close" at bounding box center [482, 13] width 8 height 8
